Goal: Book appointment/travel/reservation

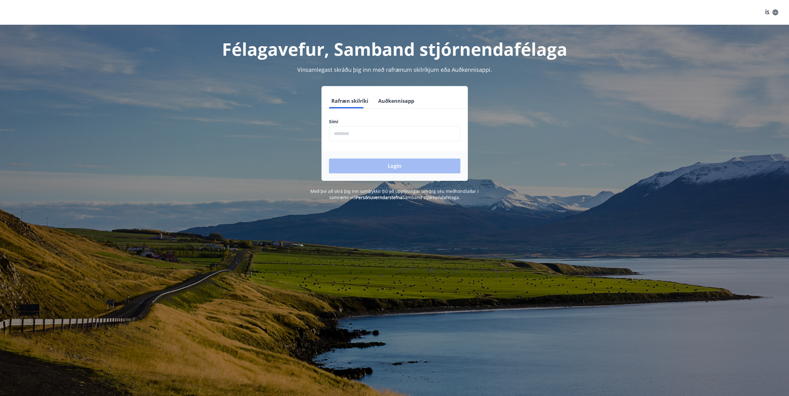
click at [362, 131] on input "phone" at bounding box center [394, 133] width 131 height 15
type input "********"
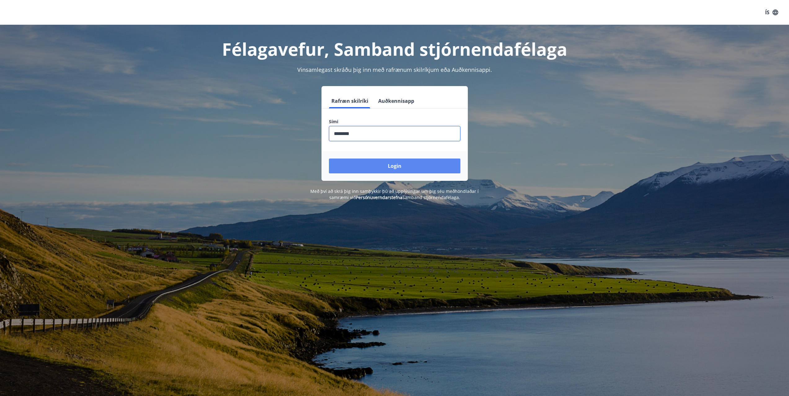
click at [392, 164] on button "Login" at bounding box center [394, 166] width 131 height 15
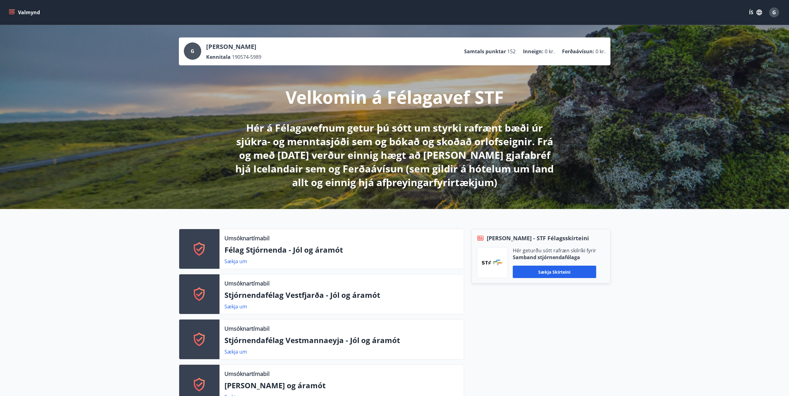
click at [715, 255] on div "Umsóknartímabil Félag Stjórnenda - Jól og áramót Sækja um Umsóknartímabil Stjór…" at bounding box center [394, 382] width 789 height 347
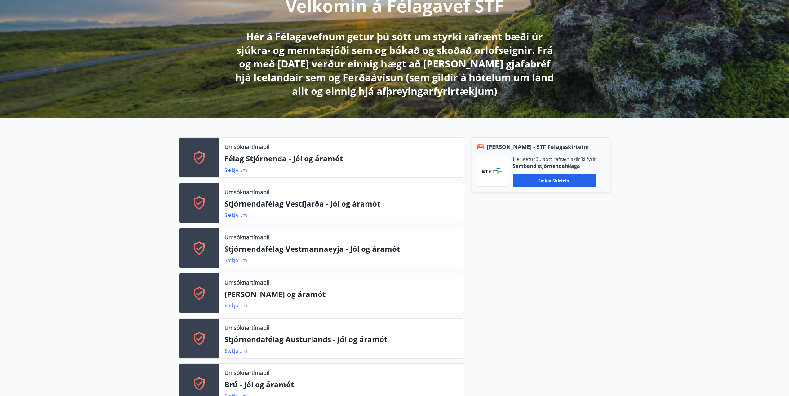
scroll to position [93, 0]
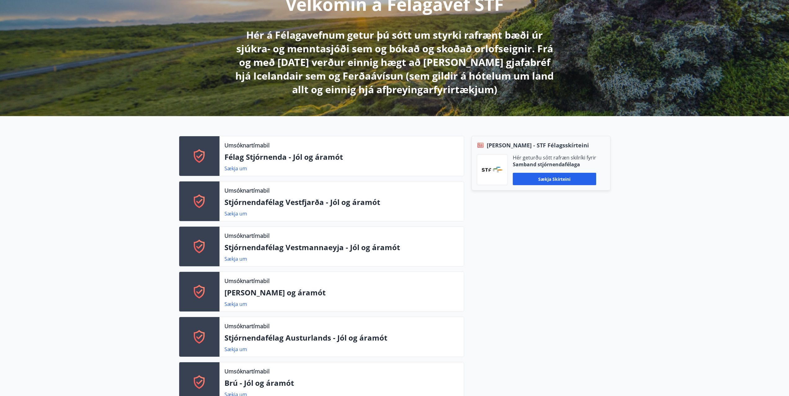
click at [715, 234] on div "Umsóknartímabil Félag Stjórnenda - Jól og áramót Sækja um Umsóknartímabil Stjór…" at bounding box center [394, 289] width 789 height 347
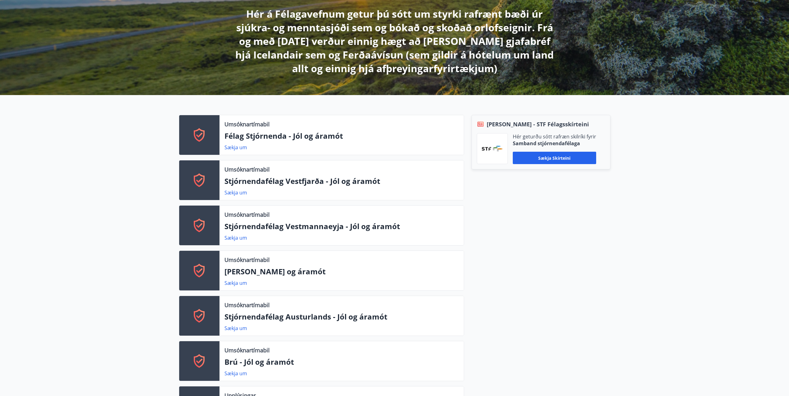
scroll to position [124, 0]
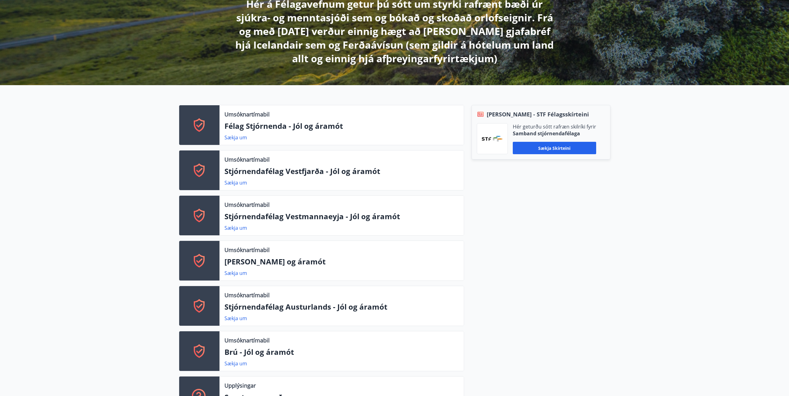
click at [550, 264] on div "Berg - STF Félagsskírteini Hér geturðu sótt rafræn skilríki fyrir Samband stjór…" at bounding box center [537, 263] width 146 height 317
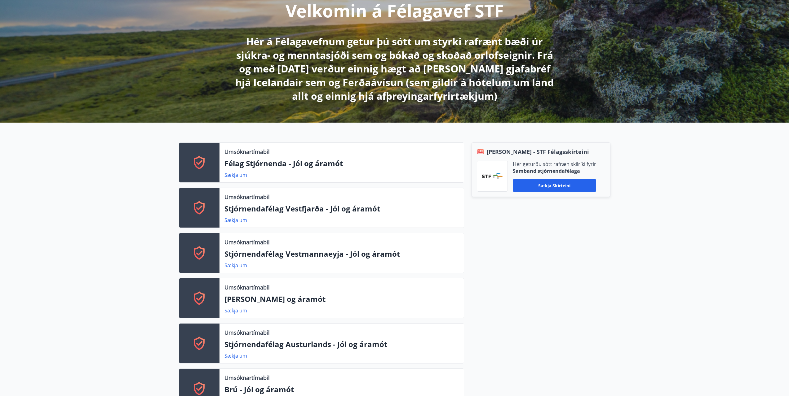
scroll to position [0, 0]
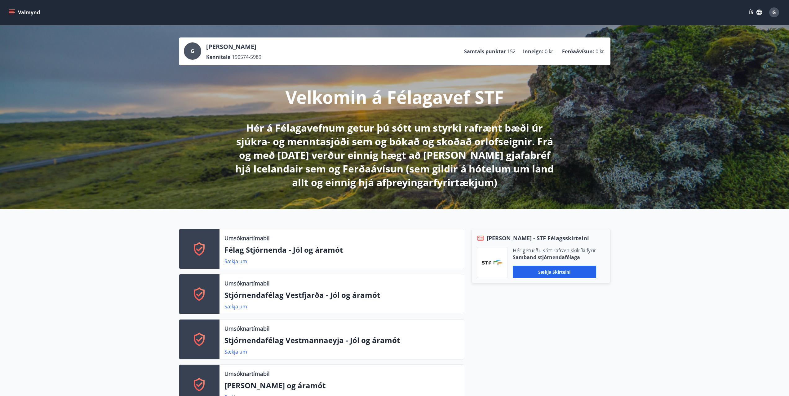
click at [14, 11] on icon "menu" at bounding box center [12, 11] width 6 height 1
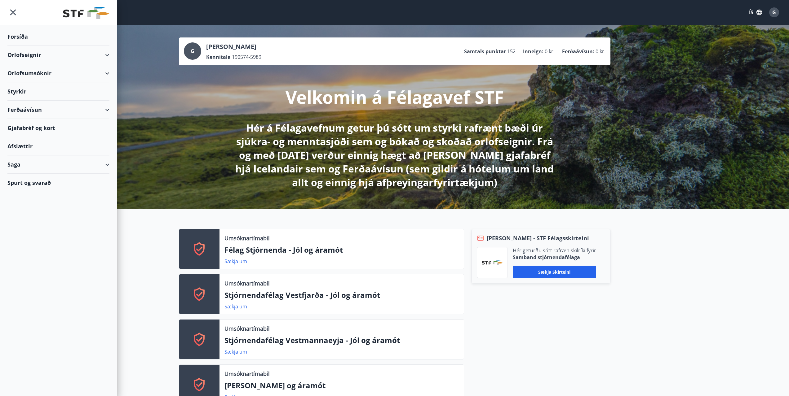
click at [16, 51] on div "Orlofseignir" at bounding box center [58, 55] width 102 height 18
click at [24, 69] on div "Framboð" at bounding box center [58, 70] width 92 height 13
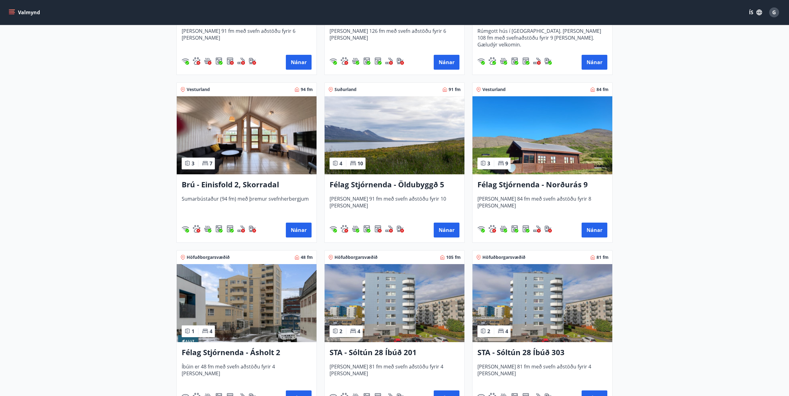
scroll to position [403, 0]
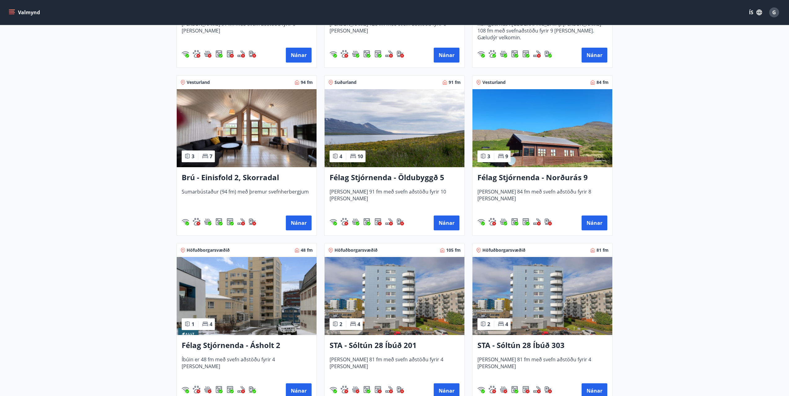
click at [419, 175] on h3 "Félag Stjórnenda - Öldubyggð 5" at bounding box center [395, 177] width 130 height 11
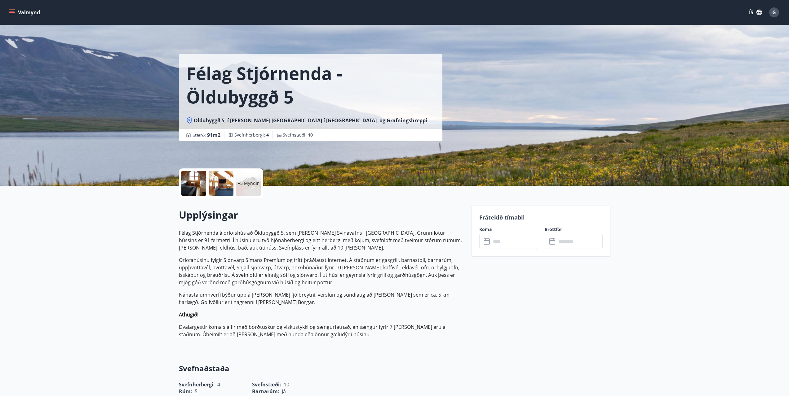
click at [197, 182] on div at bounding box center [193, 183] width 25 height 25
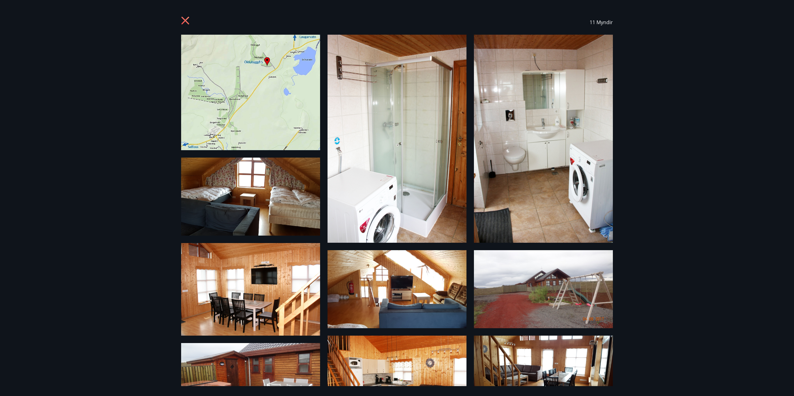
click at [188, 21] on icon at bounding box center [186, 21] width 10 height 10
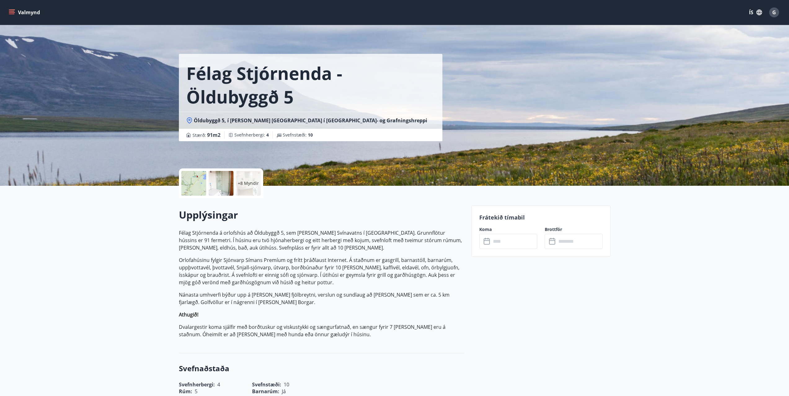
click at [335, 281] on p "Orlofahúsinu fylgir Sjónvarp Símans Premíum og frítt þráðlaust Internet. Á stað…" at bounding box center [321, 272] width 285 height 30
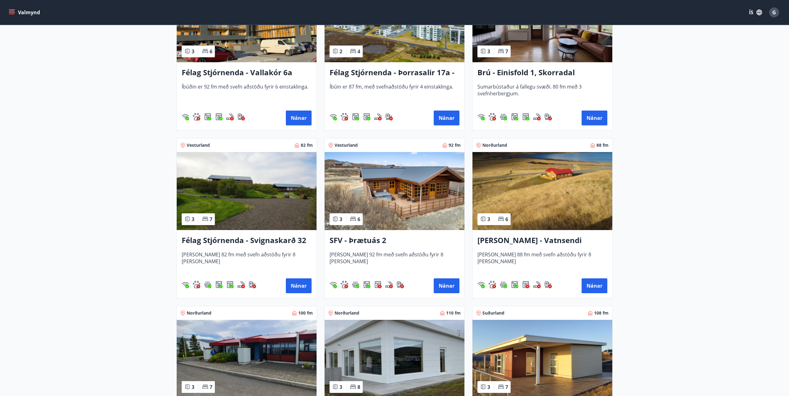
scroll to position [1023, 0]
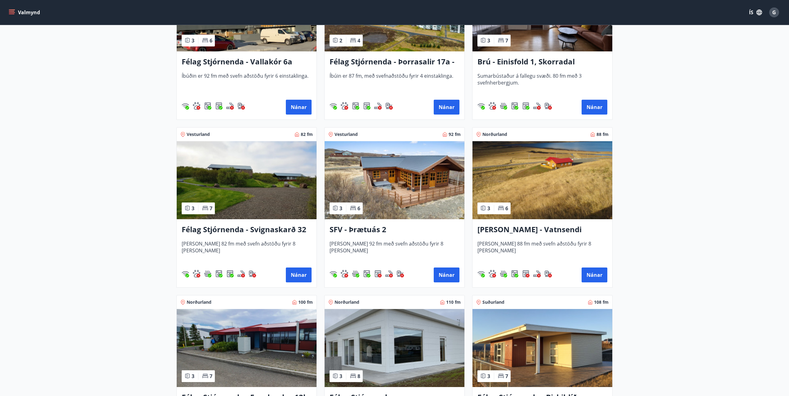
click at [365, 229] on h3 "SFV - Þrætuás 2" at bounding box center [395, 229] width 130 height 11
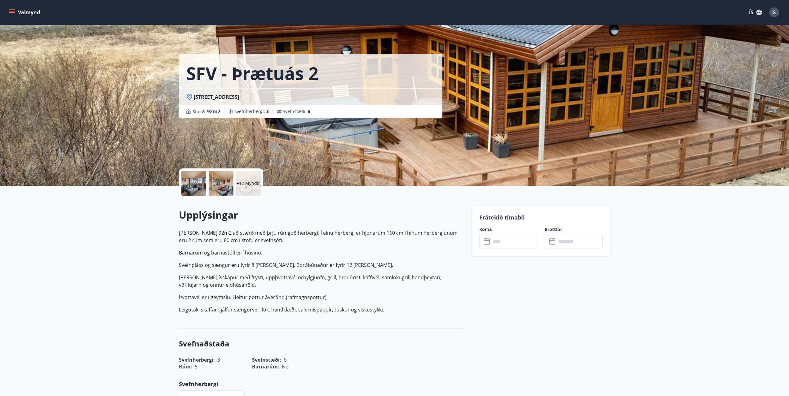
click at [406, 317] on div "Upplýsingar Húsið er 92m2 að stærð með þrjú rúmgóð herbergi. Í einu herbergi er…" at bounding box center [321, 263] width 285 height 110
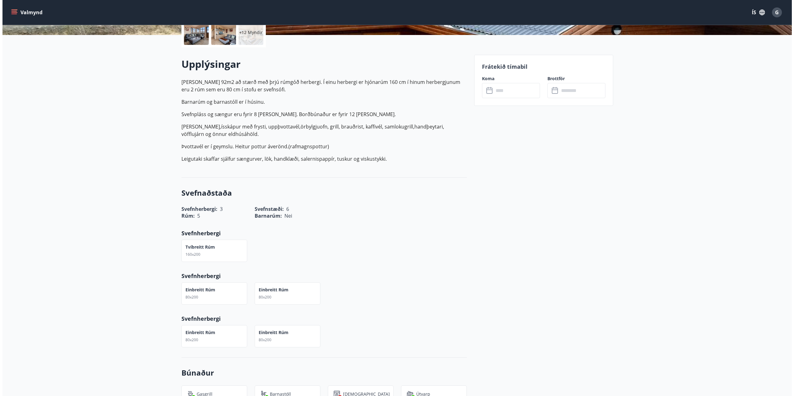
scroll to position [31, 0]
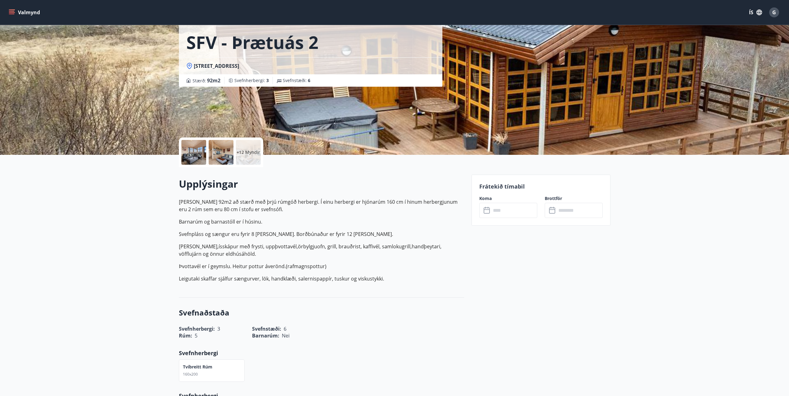
click at [188, 149] on div at bounding box center [193, 152] width 25 height 25
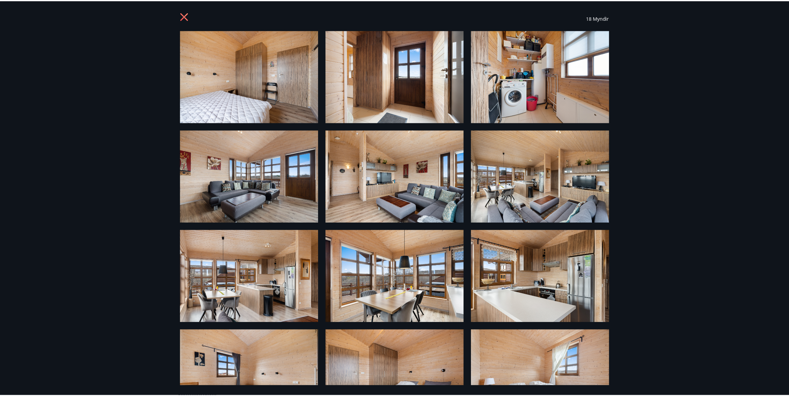
scroll to position [0, 0]
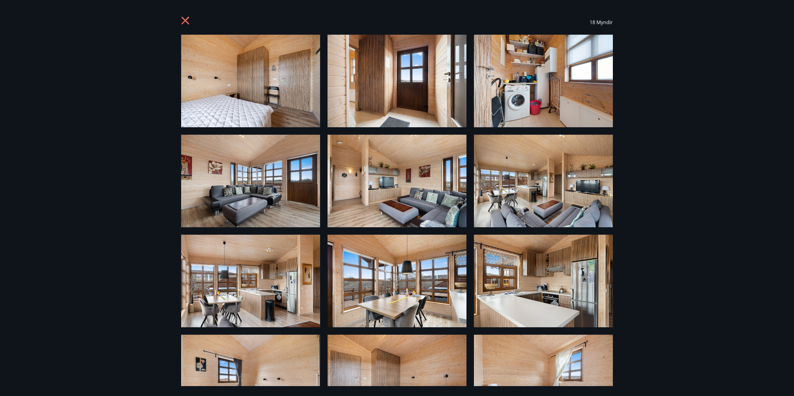
click at [185, 20] on icon at bounding box center [185, 21] width 8 height 8
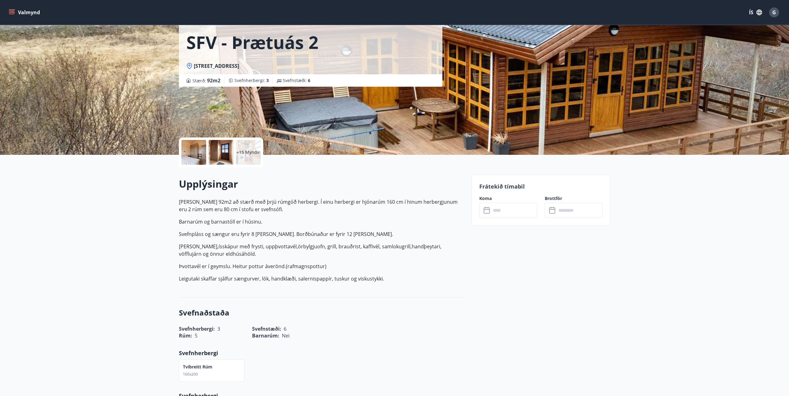
click at [228, 252] on p "Annar búnaður,ísskápur með frysti, uppþvottavél,örbylgjuofn, grill, brauðrist, …" at bounding box center [321, 250] width 285 height 15
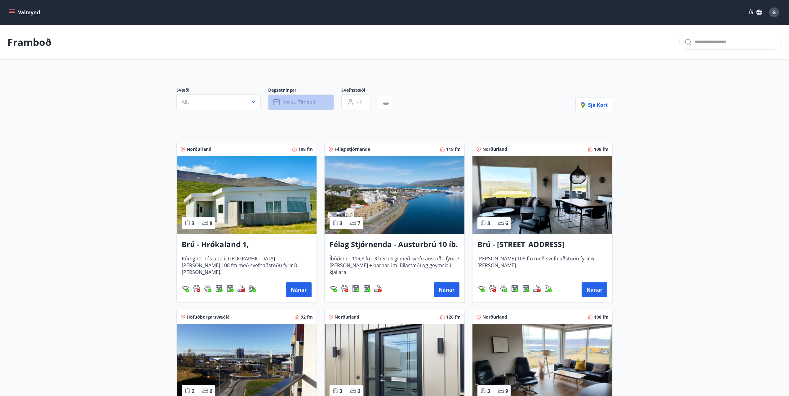
click at [316, 104] on button "Veldu tímabil" at bounding box center [301, 102] width 66 height 15
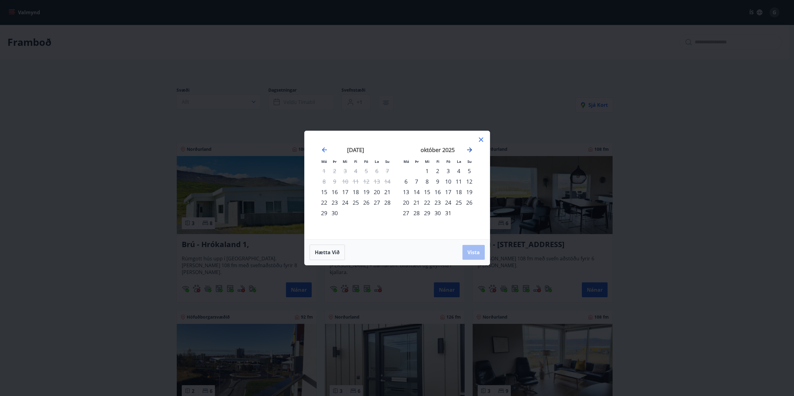
click at [471, 151] on icon "Move forward to switch to the next month." at bounding box center [469, 149] width 7 height 7
click at [449, 204] on div "21" at bounding box center [448, 202] width 11 height 11
click at [468, 203] on div "23" at bounding box center [469, 202] width 11 height 11
click at [477, 252] on span "Vista" at bounding box center [473, 252] width 12 height 7
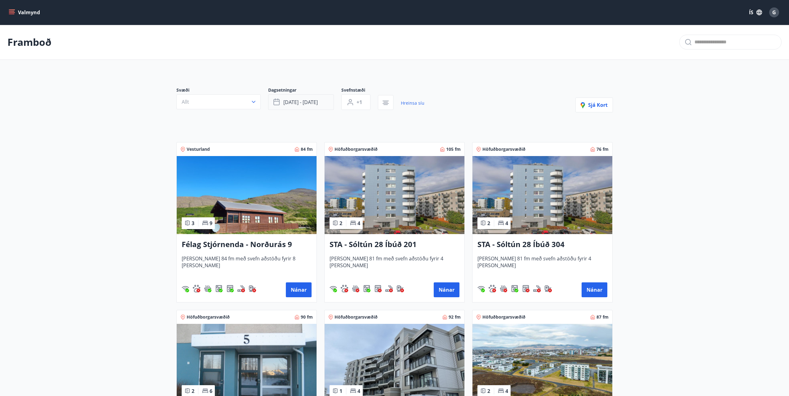
click at [302, 102] on span "nóv 21 - nóv 23" at bounding box center [300, 102] width 34 height 7
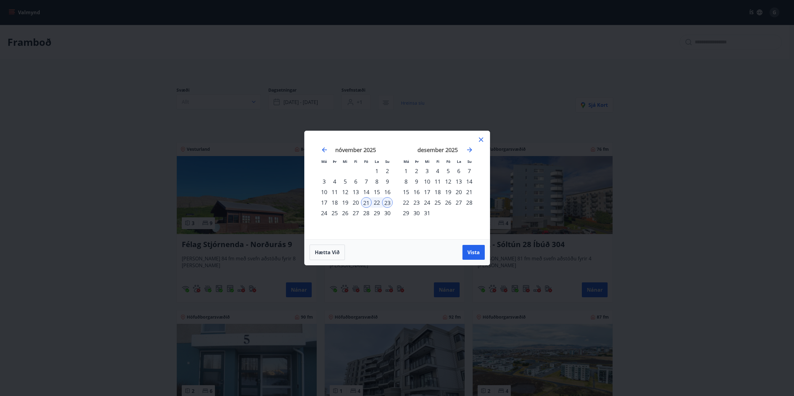
click at [368, 213] on div "28" at bounding box center [366, 213] width 11 height 11
click at [387, 213] on div "30" at bounding box center [387, 213] width 11 height 11
click at [477, 253] on span "Vista" at bounding box center [473, 252] width 12 height 7
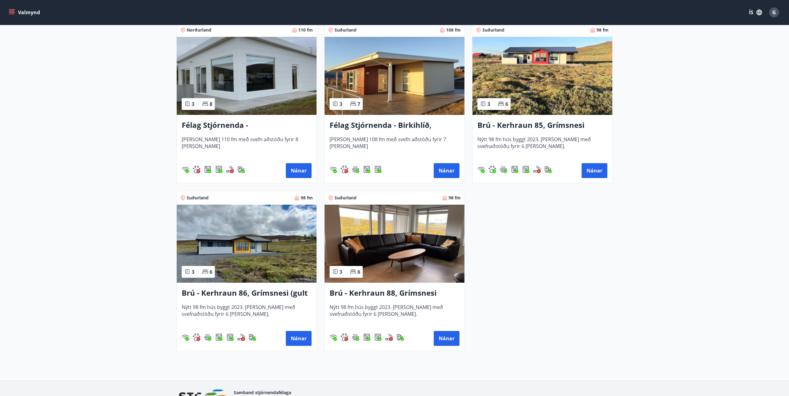
scroll to position [961, 0]
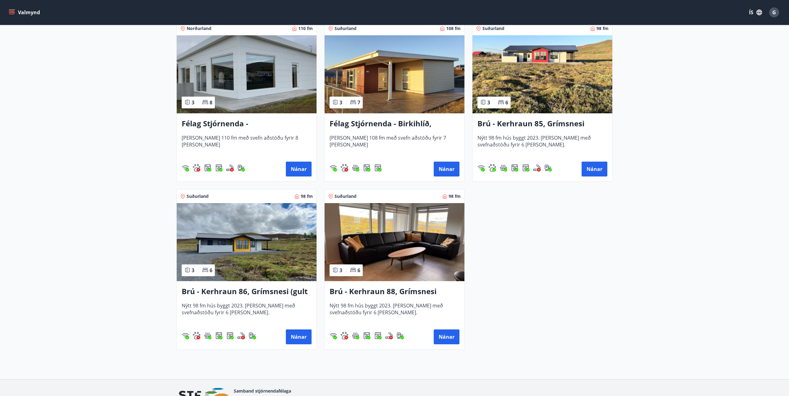
click at [538, 122] on h3 "Brú - Kerhraun 85, Grímsnesi (rautt hús) (gæludýr velkomin)" at bounding box center [542, 123] width 130 height 11
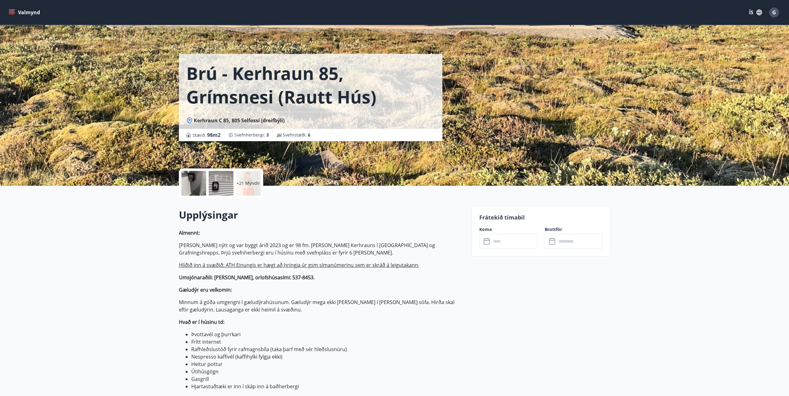
click at [244, 180] on div "+21 Myndir" at bounding box center [248, 183] width 25 height 25
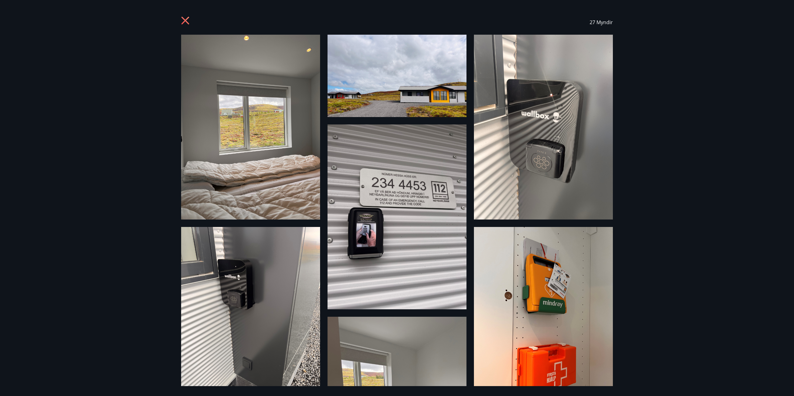
click at [184, 20] on icon at bounding box center [185, 21] width 8 height 8
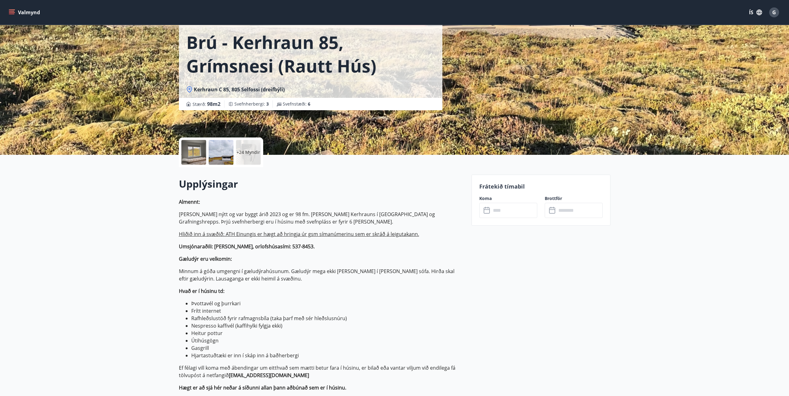
scroll to position [62, 0]
